Goal: Check status: Check status

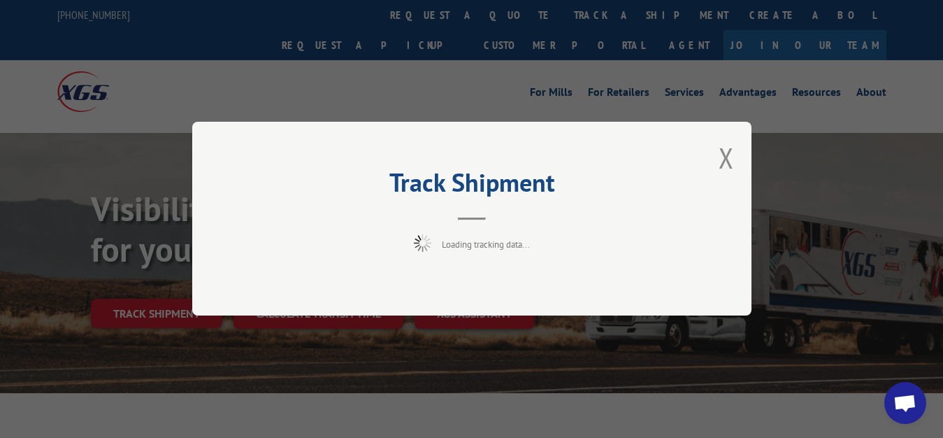
scroll to position [71, 0]
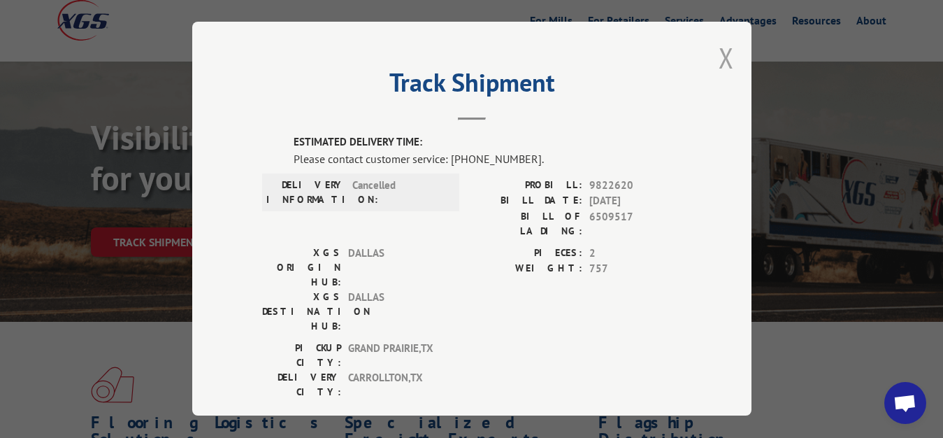
click at [719, 52] on button "Close modal" at bounding box center [726, 57] width 15 height 37
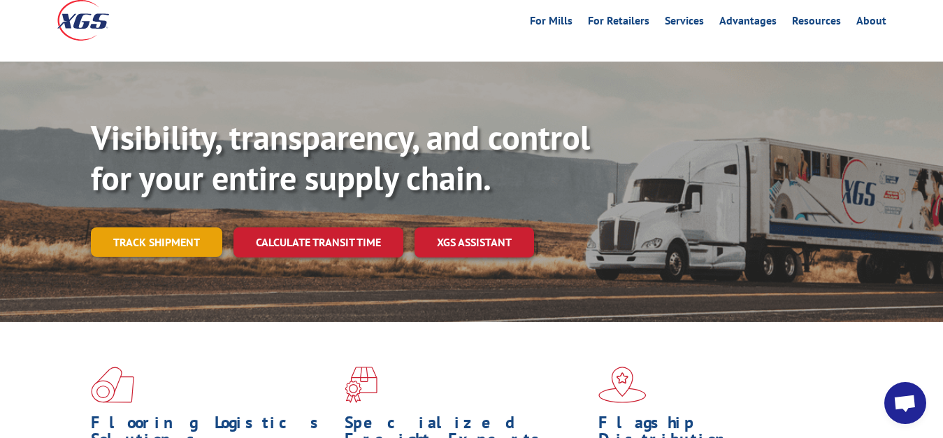
click at [145, 227] on link "Track shipment" at bounding box center [156, 241] width 131 height 29
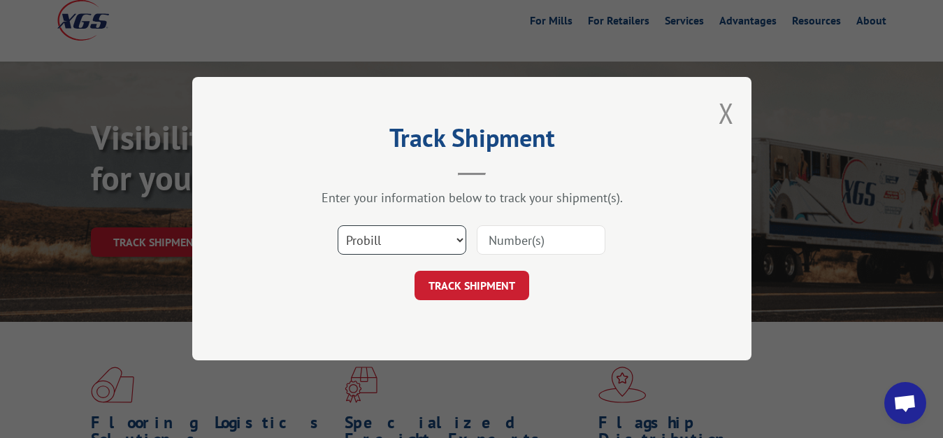
click at [338, 226] on select "Select category... Probill BOL PO" at bounding box center [402, 240] width 129 height 29
select select "bol"
click option "BOL" at bounding box center [0, 0] width 0 height 0
click at [510, 245] on input at bounding box center [541, 240] width 129 height 29
type input "6707905"
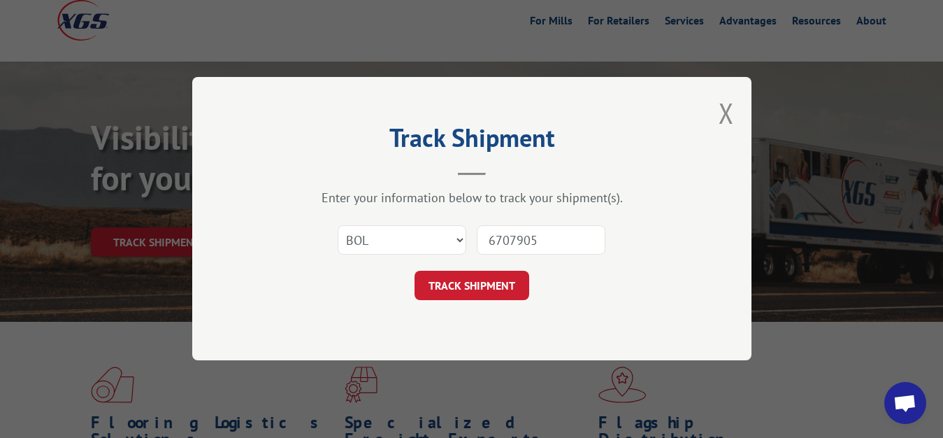
click button "TRACK SHIPMENT" at bounding box center [472, 285] width 115 height 29
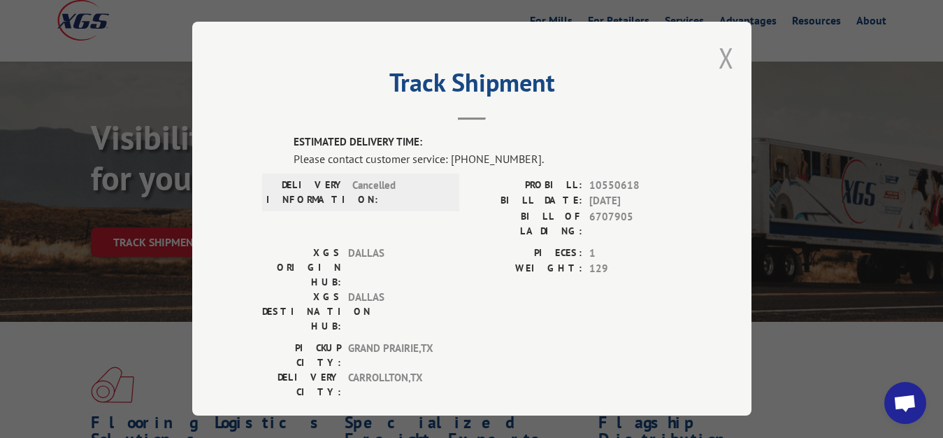
drag, startPoint x: 717, startPoint y: 53, endPoint x: 675, endPoint y: 140, distance: 96.3
click at [719, 57] on button "Close modal" at bounding box center [726, 57] width 15 height 37
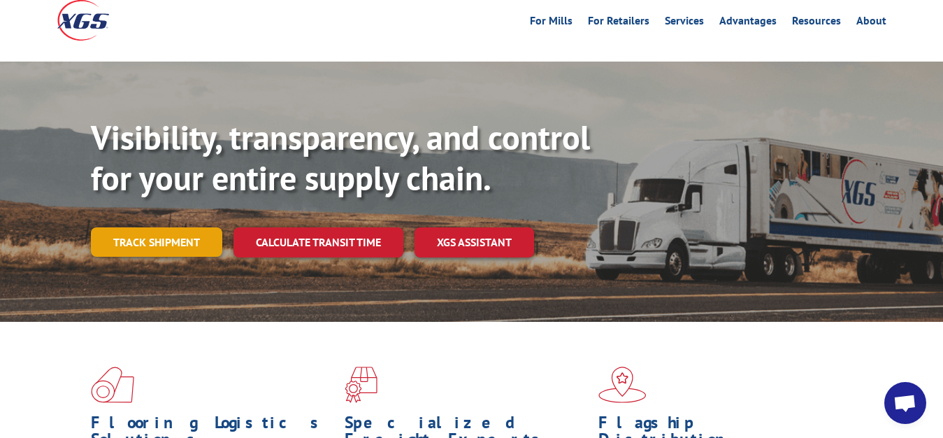
click at [157, 227] on link "Track shipment" at bounding box center [156, 241] width 131 height 29
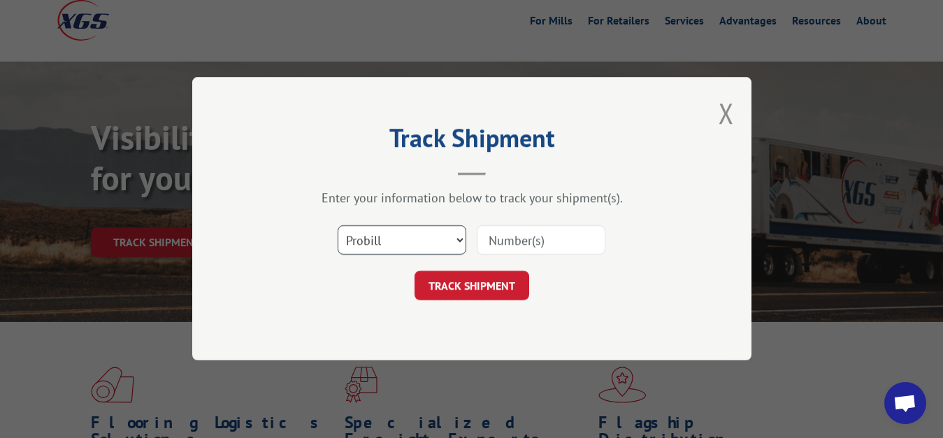
click at [338, 226] on select "Select category... Probill BOL PO" at bounding box center [402, 240] width 129 height 29
select select "bol"
click option "BOL" at bounding box center [0, 0] width 0 height 0
click at [507, 248] on input at bounding box center [541, 240] width 129 height 29
type input "6748159"
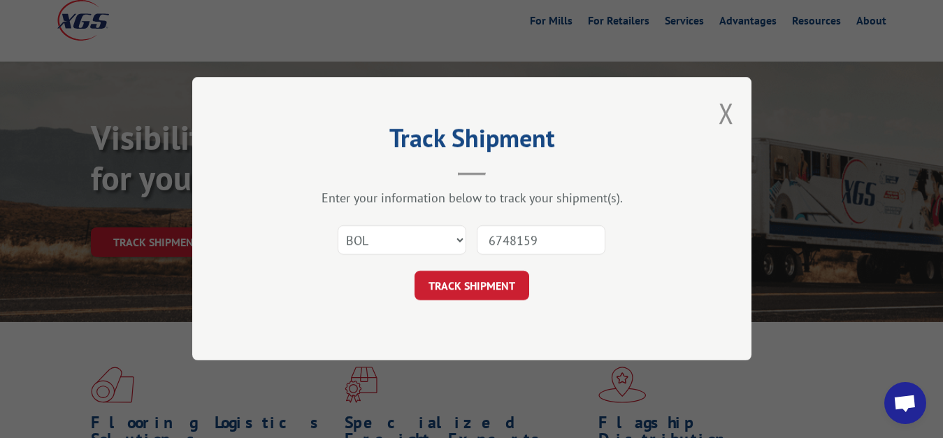
click button "TRACK SHIPMENT" at bounding box center [472, 285] width 115 height 29
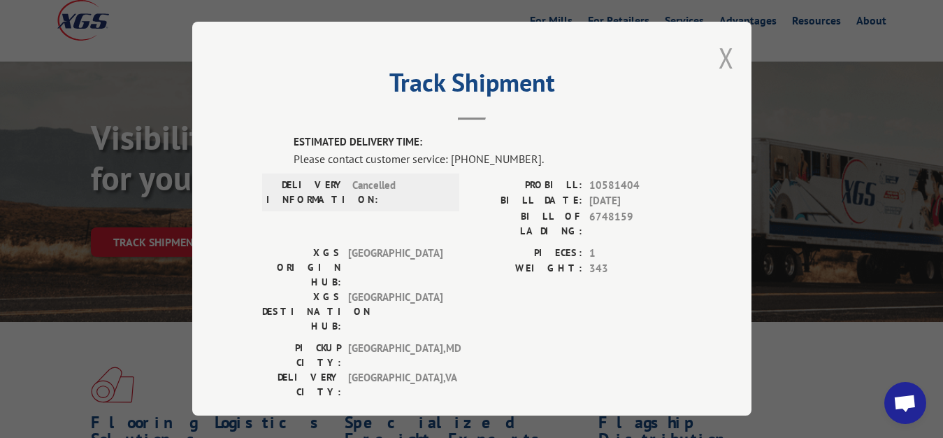
click at [719, 52] on button "Close modal" at bounding box center [726, 57] width 15 height 37
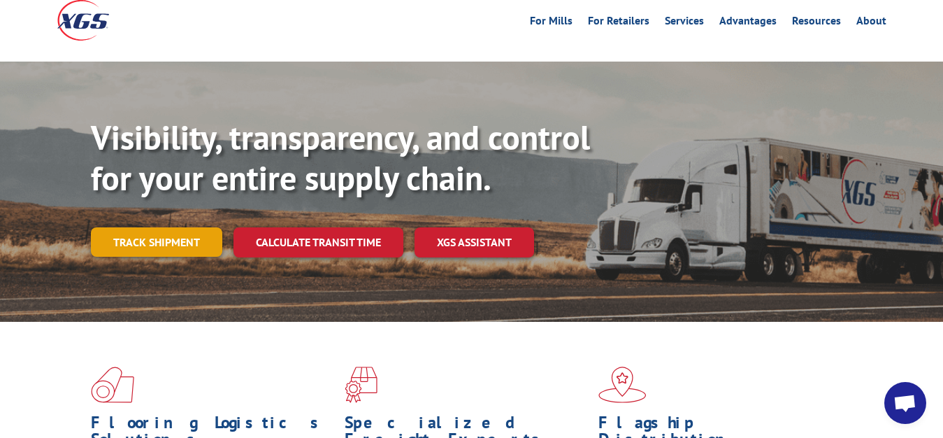
click at [129, 227] on link "Track shipment" at bounding box center [156, 241] width 131 height 29
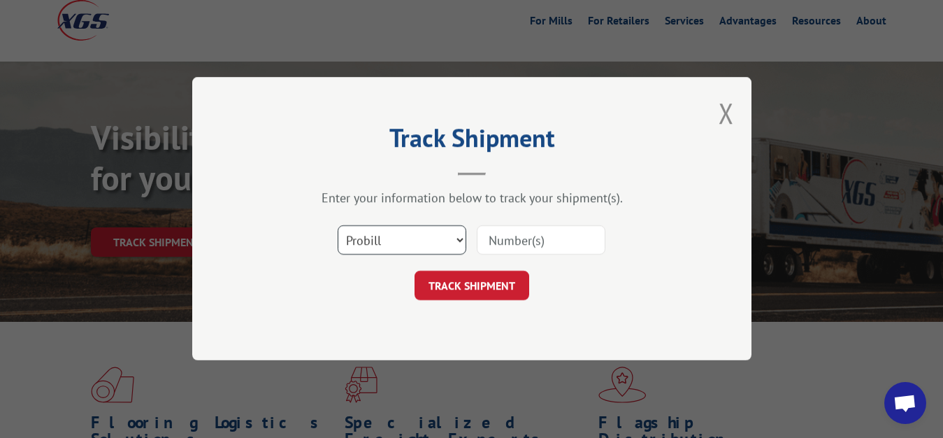
click at [338, 226] on select "Select category... Probill BOL PO" at bounding box center [402, 240] width 129 height 29
select select "bol"
click option "BOL" at bounding box center [0, 0] width 0 height 0
drag, startPoint x: 484, startPoint y: 250, endPoint x: 533, endPoint y: 187, distance: 79.7
click at [484, 248] on input at bounding box center [541, 240] width 129 height 29
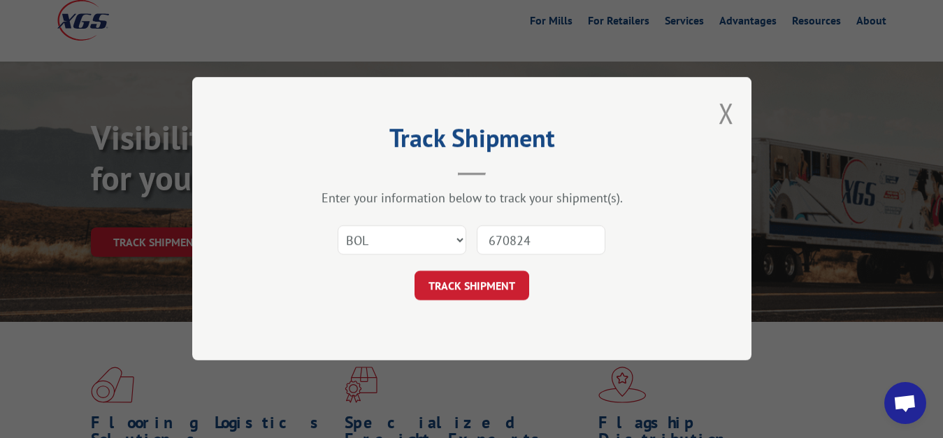
type input "6708243"
click button "TRACK SHIPMENT" at bounding box center [472, 285] width 115 height 29
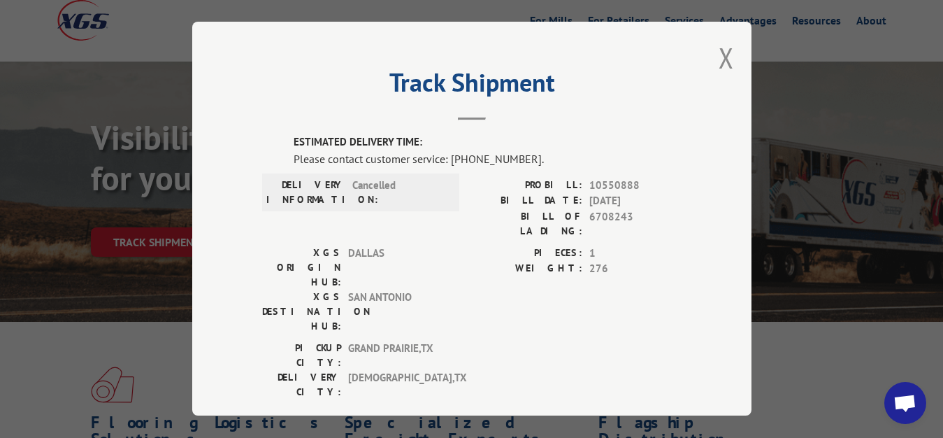
drag, startPoint x: 713, startPoint y: 55, endPoint x: 710, endPoint y: 78, distance: 23.2
click at [719, 60] on button "Close modal" at bounding box center [726, 57] width 15 height 37
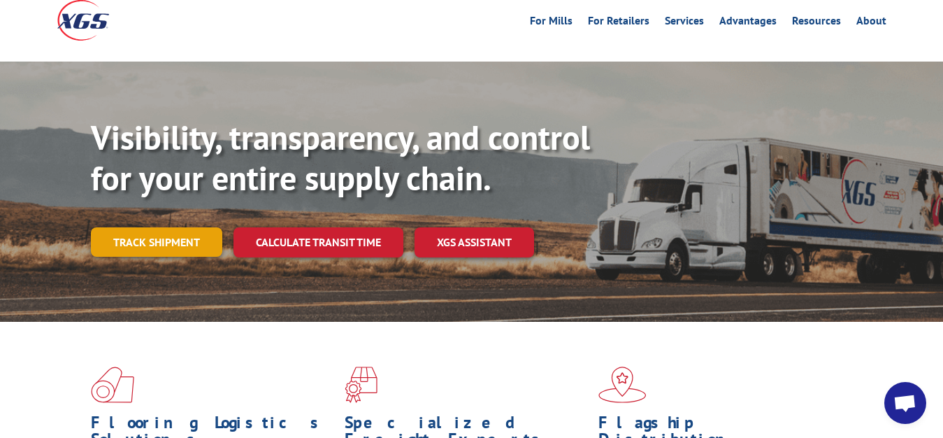
click at [195, 227] on link "Track shipment" at bounding box center [156, 241] width 131 height 29
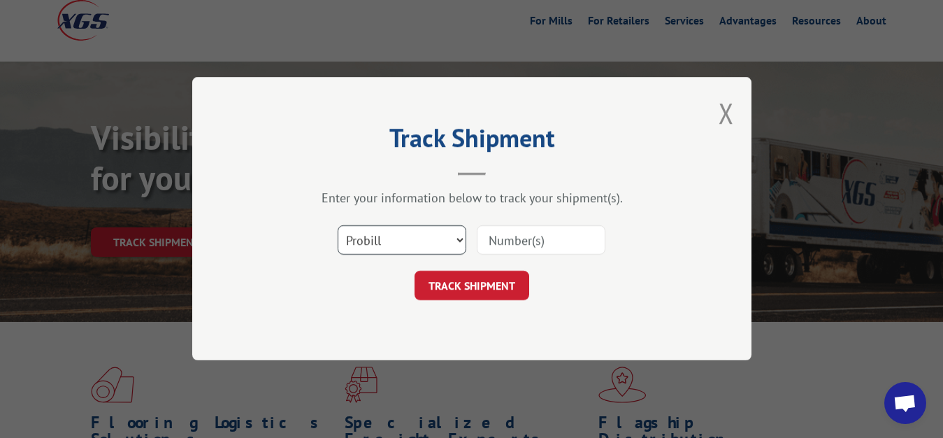
click at [338, 226] on select "Select category... Probill BOL PO" at bounding box center [402, 240] width 129 height 29
select select "bol"
click option "BOL" at bounding box center [0, 0] width 0 height 0
click at [515, 253] on input at bounding box center [541, 240] width 129 height 29
type input "5968582"
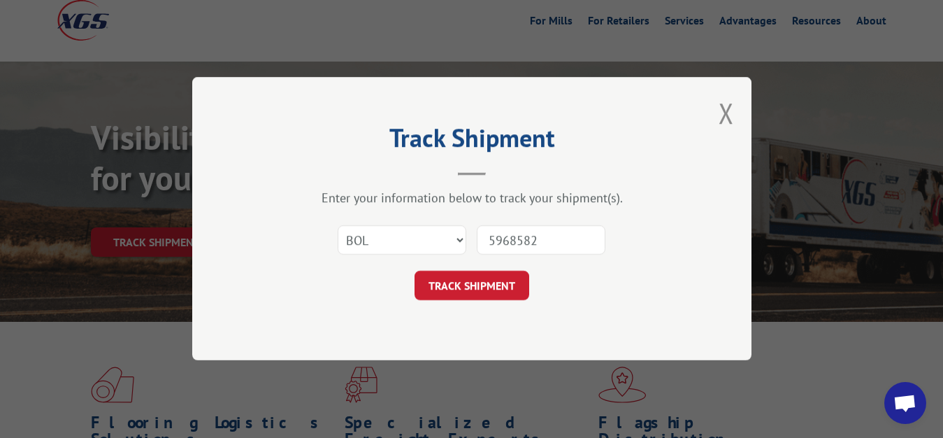
click button "TRACK SHIPMENT" at bounding box center [472, 285] width 115 height 29
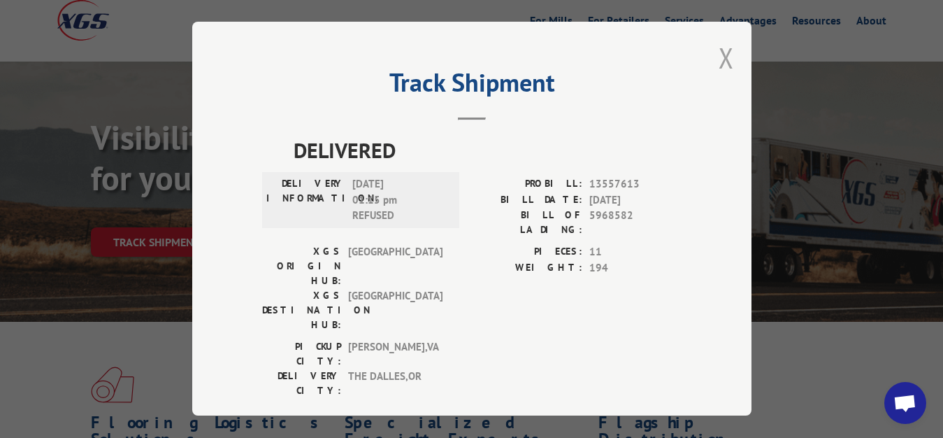
click at [719, 53] on button "Close modal" at bounding box center [726, 57] width 15 height 37
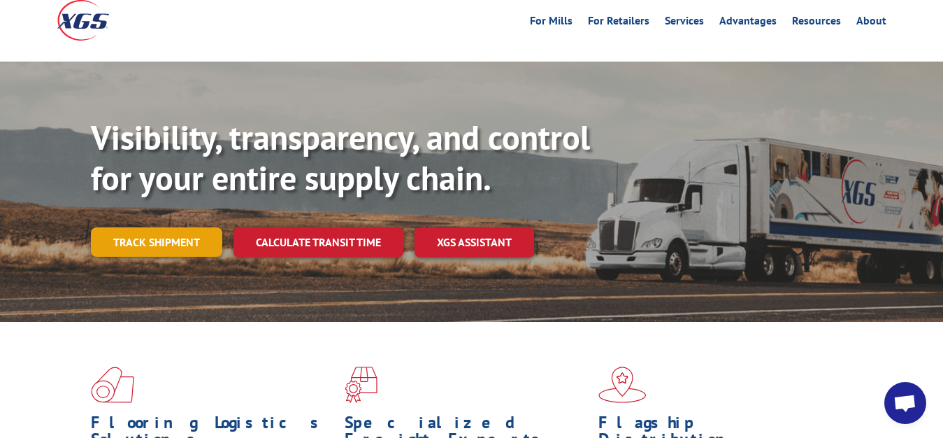
drag, startPoint x: 137, startPoint y: 212, endPoint x: 240, endPoint y: 232, distance: 104.8
click at [141, 227] on link "Track shipment" at bounding box center [156, 241] width 131 height 29
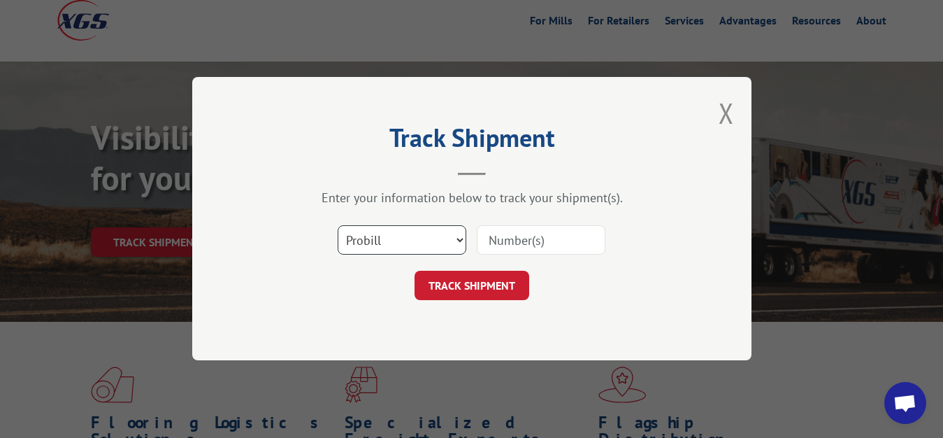
click at [338, 226] on select "Select category... Probill BOL PO" at bounding box center [402, 240] width 129 height 29
select select "bol"
click option "BOL" at bounding box center [0, 0] width 0 height 0
click at [527, 224] on div at bounding box center [541, 240] width 129 height 32
click at [508, 241] on input at bounding box center [541, 240] width 129 height 29
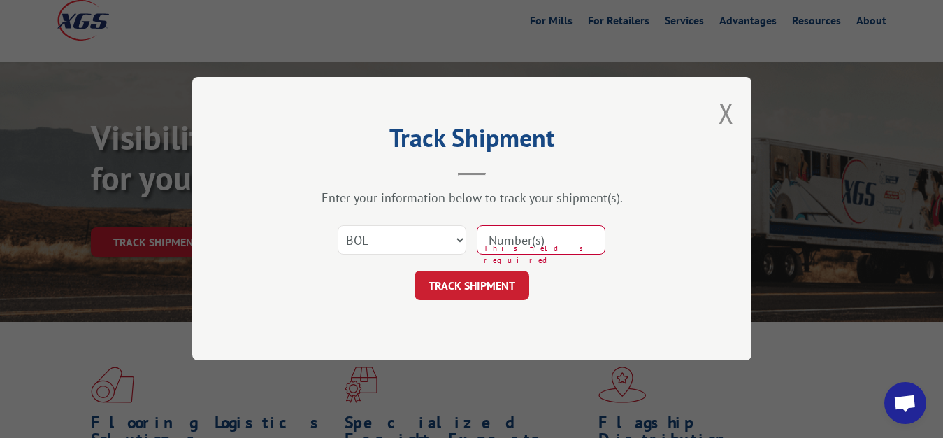
click at [807, 307] on div "Track Shipment Enter your information below to track your shipment(s). Select c…" at bounding box center [471, 219] width 943 height 438
click at [506, 234] on input at bounding box center [541, 240] width 129 height 29
type input "6707905"
click button "TRACK SHIPMENT" at bounding box center [472, 285] width 115 height 29
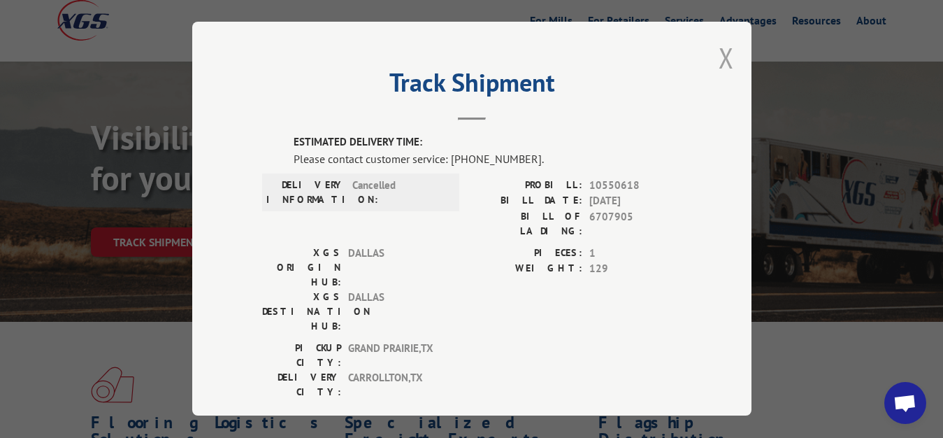
click at [719, 62] on button "Close modal" at bounding box center [726, 57] width 15 height 37
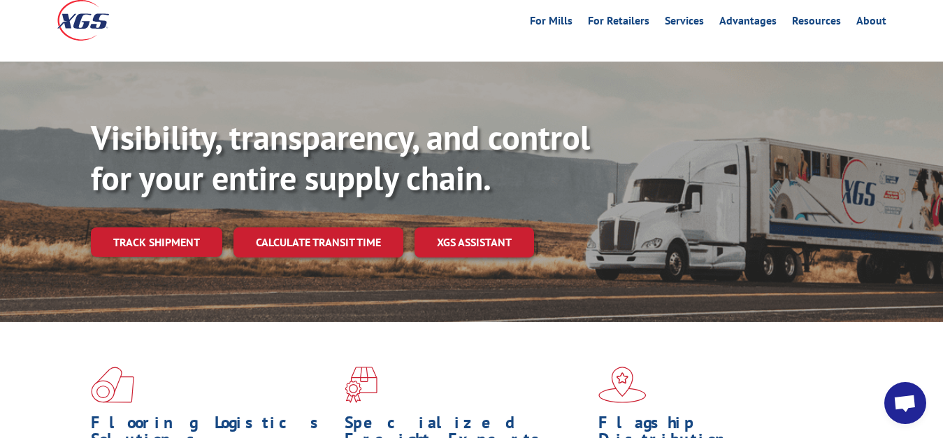
drag, startPoint x: 154, startPoint y: 214, endPoint x: 245, endPoint y: 227, distance: 92.6
click at [153, 227] on link "Track shipment" at bounding box center [156, 241] width 131 height 29
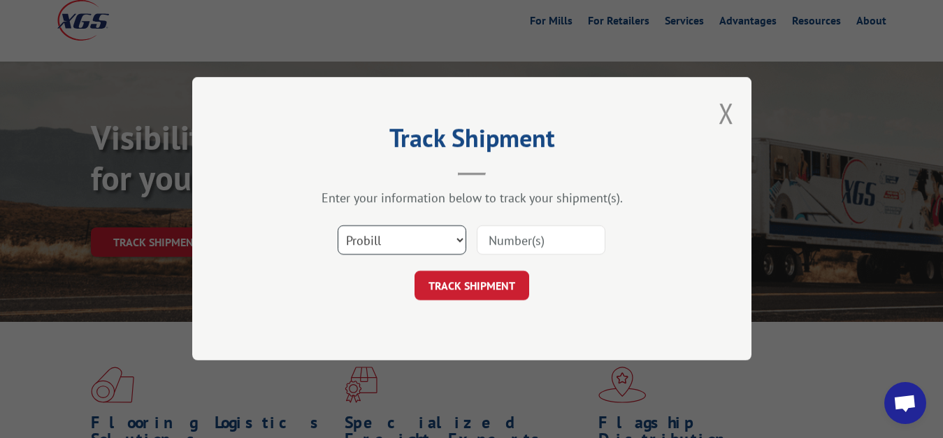
select select "bol"
click option "BOL" at bounding box center [0, 0] width 0 height 0
drag, startPoint x: 515, startPoint y: 246, endPoint x: 539, endPoint y: 143, distance: 105.5
click at [516, 245] on input at bounding box center [541, 240] width 129 height 29
type input "6748159"
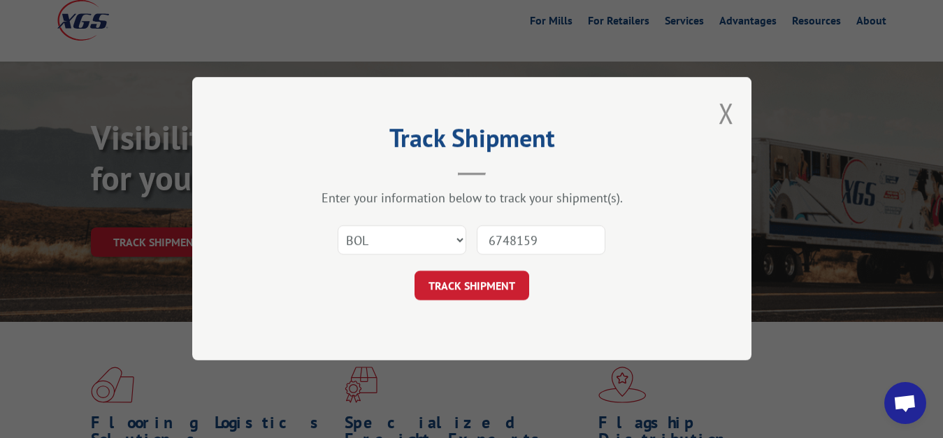
click button "TRACK SHIPMENT" at bounding box center [472, 285] width 115 height 29
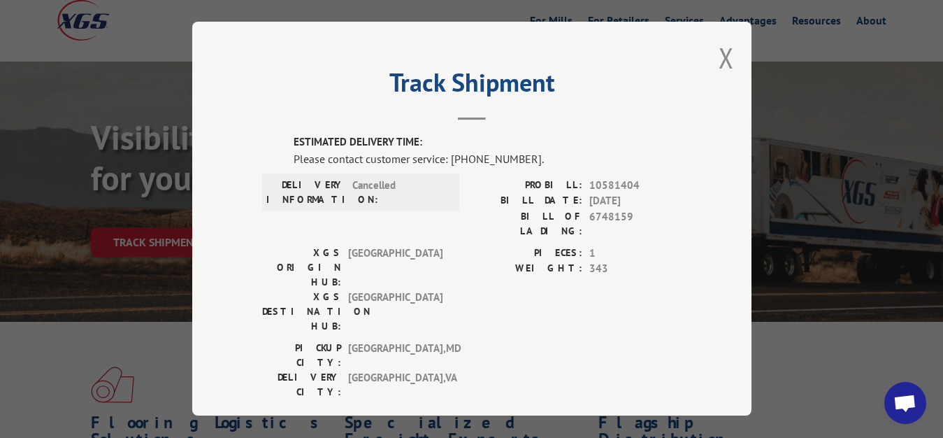
click at [719, 58] on button "Close modal" at bounding box center [726, 57] width 15 height 37
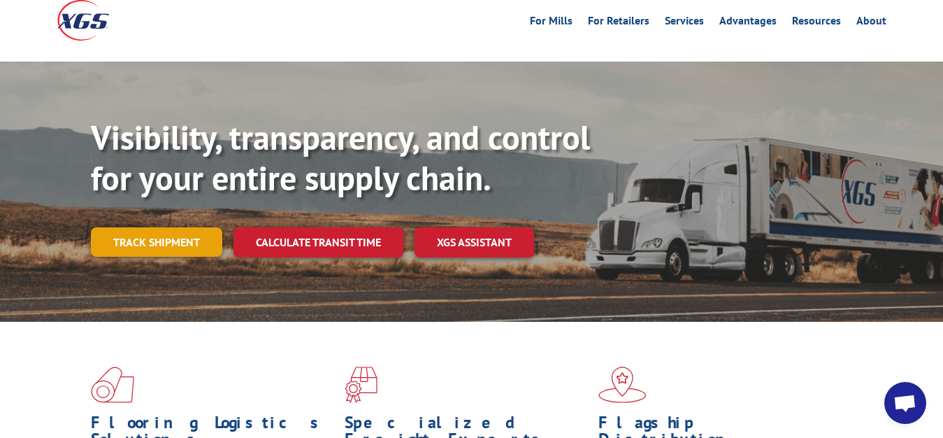
drag, startPoint x: 107, startPoint y: 228, endPoint x: 122, endPoint y: 224, distance: 15.1
click at [117, 225] on div "Visibility, transparency, and control for your entire supply chain. Track shipm…" at bounding box center [517, 214] width 852 height 195
drag, startPoint x: 148, startPoint y: 217, endPoint x: 290, endPoint y: 237, distance: 144.1
click at [150, 227] on link "Track shipment" at bounding box center [156, 241] width 131 height 29
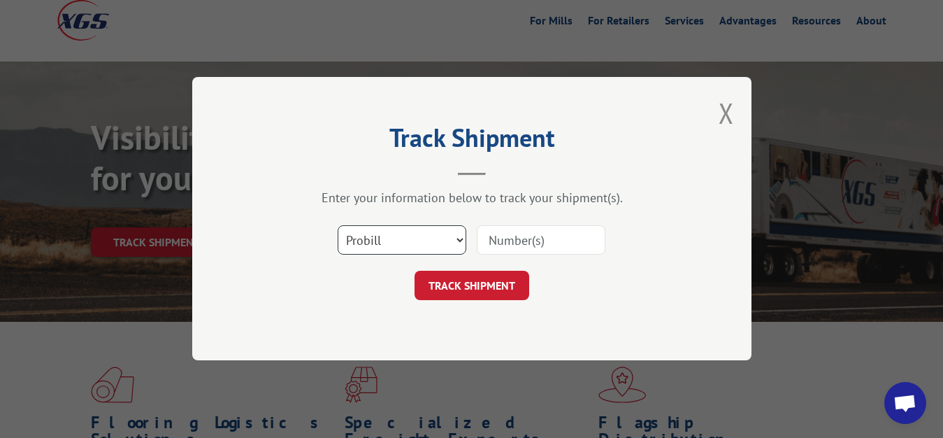
click at [338, 226] on select "Select category... Probill BOL PO" at bounding box center [402, 240] width 129 height 29
select select "bol"
click option "BOL" at bounding box center [0, 0] width 0 height 0
click at [566, 230] on input at bounding box center [541, 240] width 129 height 29
click at [543, 117] on div "Track Shipment Enter your information below to track your shipment(s). Select c…" at bounding box center [471, 218] width 559 height 283
